Goal: Information Seeking & Learning: Find specific fact

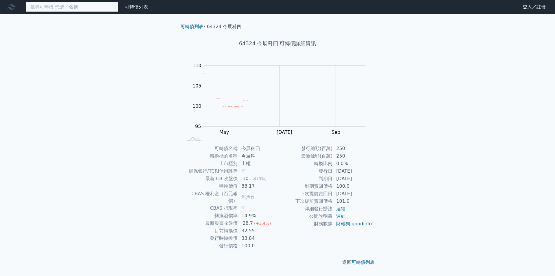
click at [50, 5] on input at bounding box center [71, 7] width 93 height 10
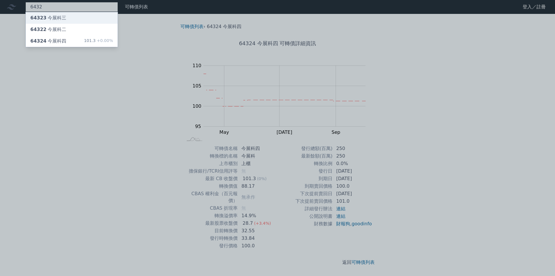
type input "6432"
click at [64, 22] on div "64323 今展科三" at bounding box center [72, 18] width 92 height 12
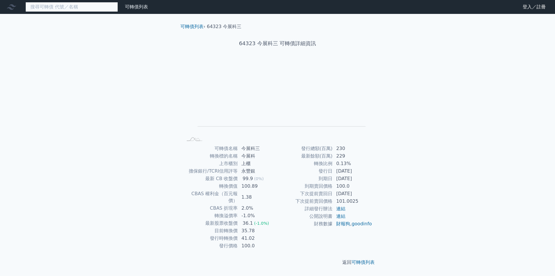
click at [47, 10] on input at bounding box center [71, 7] width 93 height 10
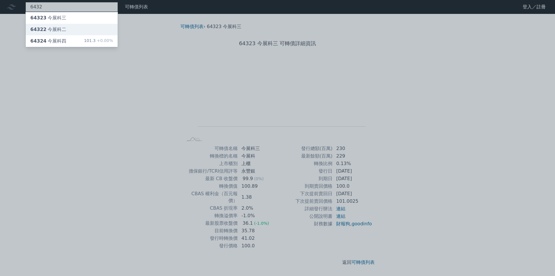
type input "6432"
click at [63, 31] on div "64322 今展科二" at bounding box center [48, 29] width 36 height 7
